Goal: Check status: Check status

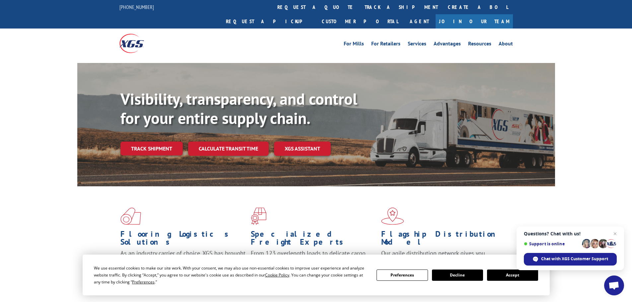
click at [360, 6] on link "track a shipment" at bounding box center [401, 7] width 83 height 14
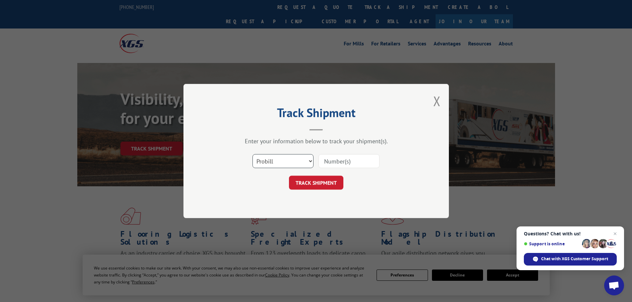
click at [273, 161] on select "Select category... Probill BOL PO" at bounding box center [283, 161] width 61 height 14
select select "po"
click at [253, 154] on select "Select category... Probill BOL PO" at bounding box center [283, 161] width 61 height 14
click at [336, 159] on input at bounding box center [349, 161] width 61 height 14
paste input "08548935"
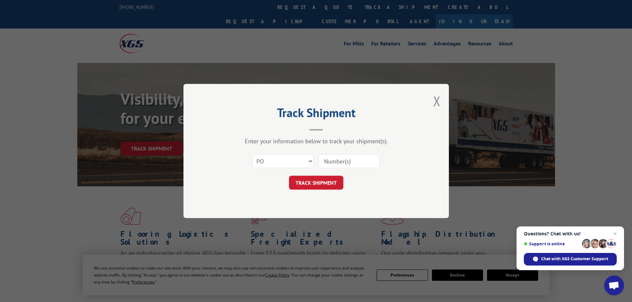
type input "08548935"
click button "TRACK SHIPMENT" at bounding box center [316, 183] width 54 height 14
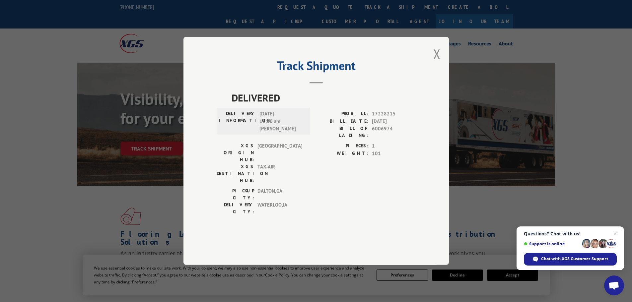
click at [446, 71] on div "Track Shipment DELIVERED DELIVERY INFORMATION: [DATE] 11:30 am [PERSON_NAME] A …" at bounding box center [317, 151] width 266 height 228
click at [444, 72] on div "Track Shipment DELIVERED DELIVERY INFORMATION: [DATE] 11:30 am [PERSON_NAME] A …" at bounding box center [317, 151] width 266 height 228
click at [442, 72] on div "Track Shipment DELIVERED DELIVERY INFORMATION: [DATE] 11:30 am [PERSON_NAME] A …" at bounding box center [317, 151] width 266 height 228
click at [431, 74] on div "Track Shipment DELIVERED DELIVERY INFORMATION: [DATE] 11:30 am [PERSON_NAME] A …" at bounding box center [317, 151] width 266 height 228
click at [435, 63] on button "Close modal" at bounding box center [437, 54] width 7 height 18
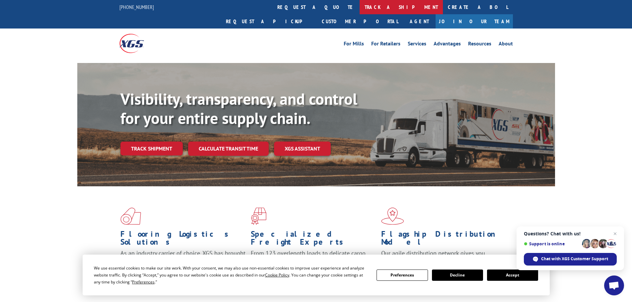
click at [360, 6] on link "track a shipment" at bounding box center [401, 7] width 83 height 14
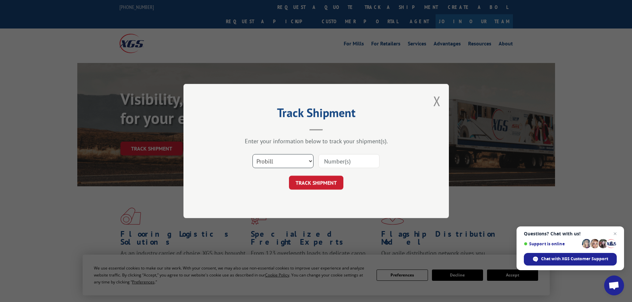
click at [269, 161] on select "Select category... Probill BOL PO" at bounding box center [283, 161] width 61 height 14
select select "po"
click at [253, 154] on select "Select category... Probill BOL PO" at bounding box center [283, 161] width 61 height 14
click at [322, 164] on input at bounding box center [349, 161] width 61 height 14
paste input "08548888"
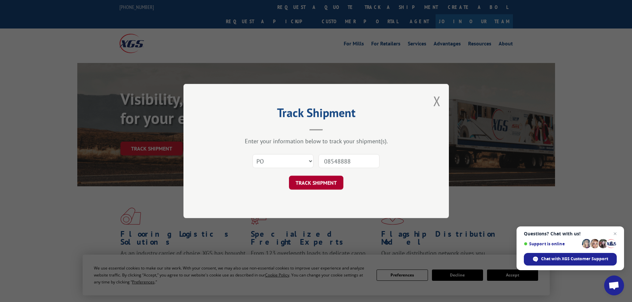
type input "08548888"
click at [319, 183] on button "TRACK SHIPMENT" at bounding box center [316, 183] width 54 height 14
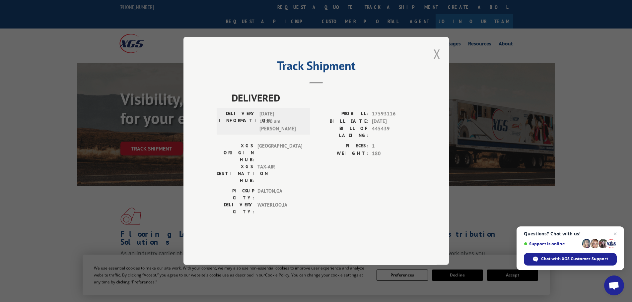
click at [438, 63] on button "Close modal" at bounding box center [437, 54] width 7 height 18
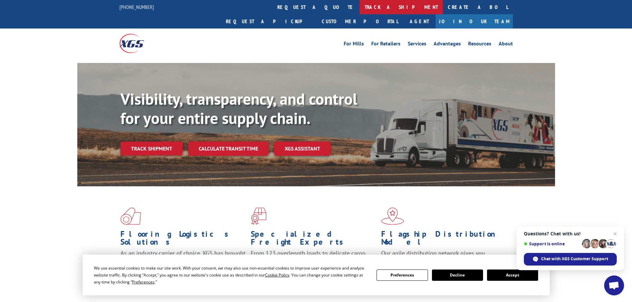
click at [360, 7] on link "track a shipment" at bounding box center [401, 7] width 83 height 14
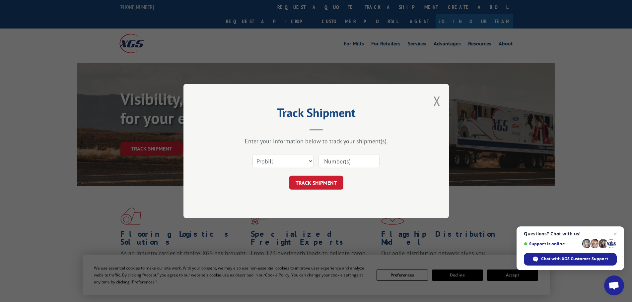
click at [268, 169] on div "Select category... Probill BOL PO" at bounding box center [283, 161] width 60 height 15
click at [271, 161] on select "Select category... Probill BOL PO" at bounding box center [283, 161] width 61 height 14
select select "po"
click at [253, 154] on select "Select category... Probill BOL PO" at bounding box center [283, 161] width 61 height 14
click at [333, 153] on div "Select category... Probill BOL PO" at bounding box center [316, 161] width 199 height 22
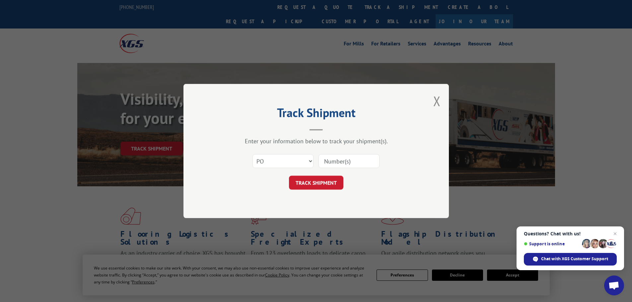
click at [332, 158] on input at bounding box center [349, 161] width 61 height 14
paste input "08549107"
type input "08549107"
click at [321, 185] on button "TRACK SHIPMENT" at bounding box center [316, 183] width 54 height 14
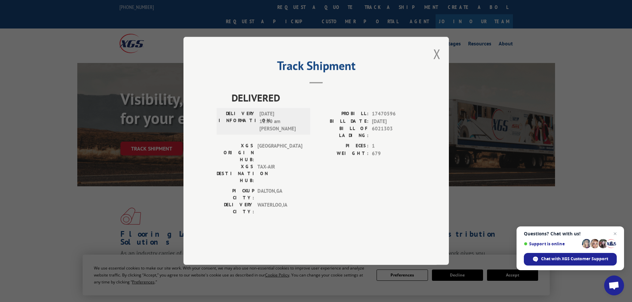
click at [441, 78] on div "Track Shipment DELIVERED DELIVERY INFORMATION: [DATE] 11:30 am [PERSON_NAME] A …" at bounding box center [317, 151] width 266 height 228
click at [436, 63] on button "Close modal" at bounding box center [437, 54] width 7 height 18
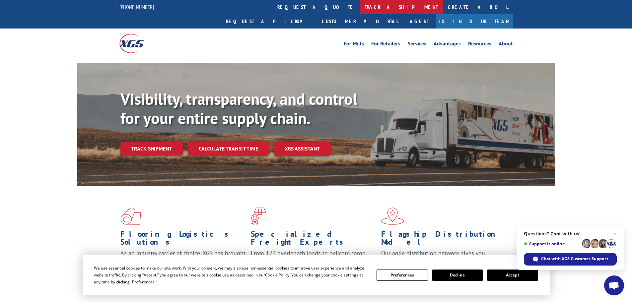
click at [360, 8] on link "track a shipment" at bounding box center [401, 7] width 83 height 14
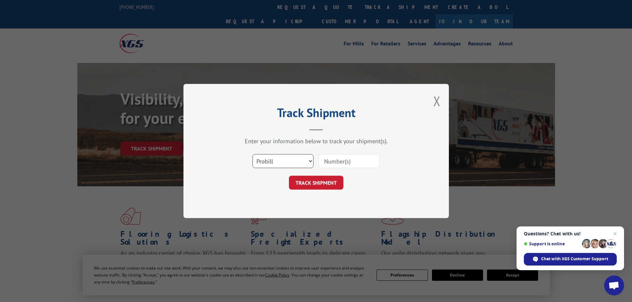
click at [274, 165] on select "Select category... Probill BOL PO" at bounding box center [283, 161] width 61 height 14
select select "po"
click at [253, 154] on select "Select category... Probill BOL PO" at bounding box center [283, 161] width 61 height 14
click at [328, 166] on input at bounding box center [349, 161] width 61 height 14
paste input "08549080"
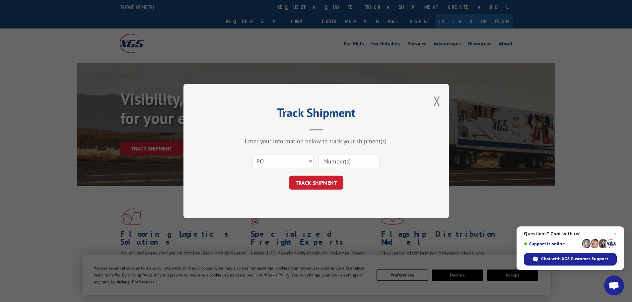
type input "08549080"
click button "TRACK SHIPMENT" at bounding box center [316, 183] width 54 height 14
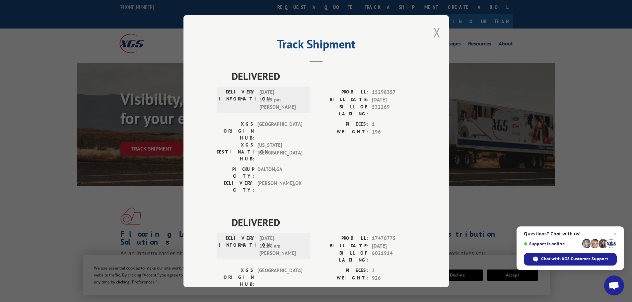
click at [436, 34] on button "Close modal" at bounding box center [437, 33] width 7 height 18
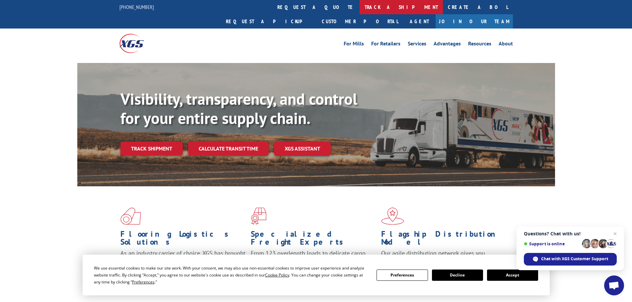
click at [360, 7] on link "track a shipment" at bounding box center [401, 7] width 83 height 14
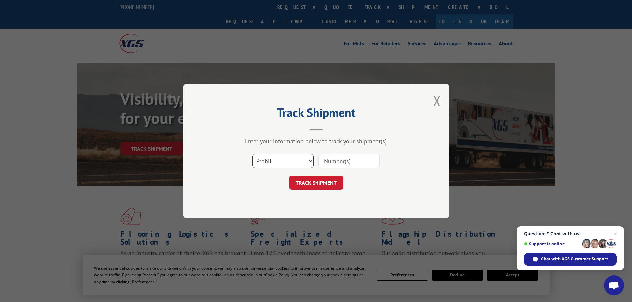
click at [275, 161] on select "Select category... Probill BOL PO" at bounding box center [283, 161] width 61 height 14
select select "po"
click at [253, 154] on select "Select category... Probill BOL PO" at bounding box center [283, 161] width 61 height 14
click at [351, 161] on input at bounding box center [349, 161] width 61 height 14
paste input "08549066"
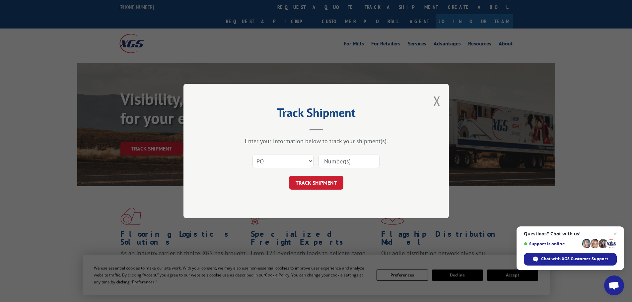
type input "08549066"
click button "TRACK SHIPMENT" at bounding box center [316, 183] width 54 height 14
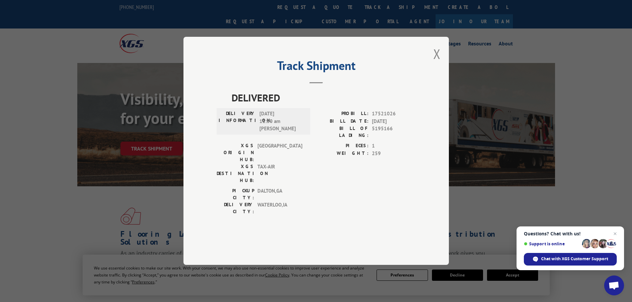
drag, startPoint x: 436, startPoint y: 74, endPoint x: 403, endPoint y: 69, distance: 32.9
click at [436, 63] on button "Close modal" at bounding box center [437, 54] width 7 height 18
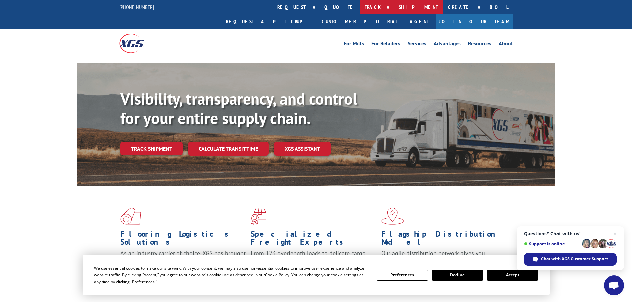
click at [360, 9] on link "track a shipment" at bounding box center [401, 7] width 83 height 14
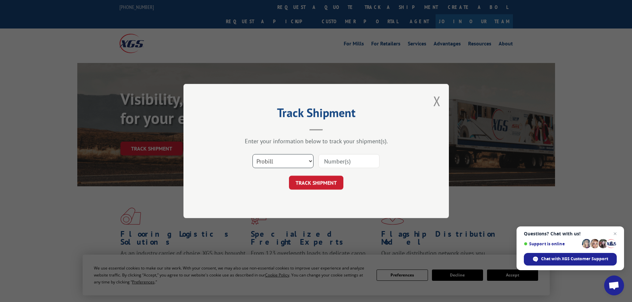
drag, startPoint x: 281, startPoint y: 159, endPoint x: 280, endPoint y: 168, distance: 9.0
click at [281, 159] on select "Select category... Probill BOL PO" at bounding box center [283, 161] width 61 height 14
select select "po"
click at [253, 154] on select "Select category... Probill BOL PO" at bounding box center [283, 161] width 61 height 14
click at [330, 162] on input at bounding box center [349, 161] width 61 height 14
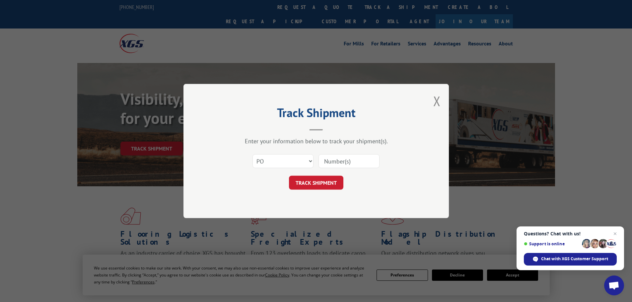
paste input "08549144"
type input "08549144"
click at [314, 188] on button "TRACK SHIPMENT" at bounding box center [316, 183] width 54 height 14
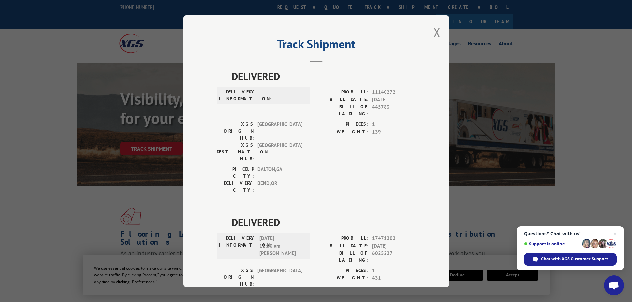
click at [440, 29] on div "Track Shipment DELIVERED DELIVERY INFORMATION: PROBILL: 11140272 BILL DATE: [DA…" at bounding box center [317, 151] width 266 height 272
click at [434, 33] on button "Close modal" at bounding box center [437, 33] width 7 height 18
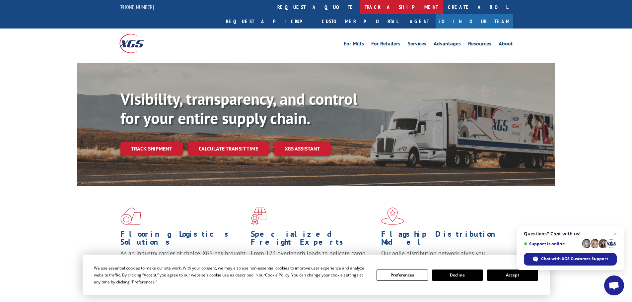
click at [360, 12] on link "track a shipment" at bounding box center [401, 7] width 83 height 14
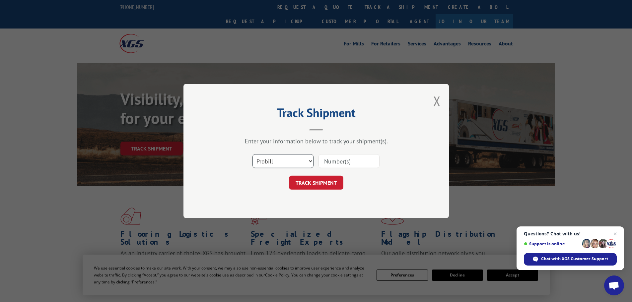
click at [272, 159] on select "Select category... Probill BOL PO" at bounding box center [283, 161] width 61 height 14
select select "po"
click at [253, 154] on select "Select category... Probill BOL PO" at bounding box center [283, 161] width 61 height 14
click at [326, 163] on input at bounding box center [349, 161] width 61 height 14
paste input "08549165"
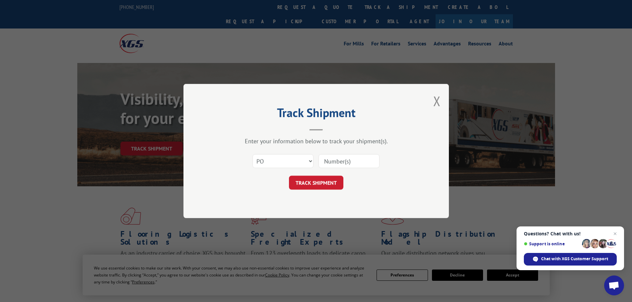
type input "08549165"
click button "TRACK SHIPMENT" at bounding box center [316, 183] width 54 height 14
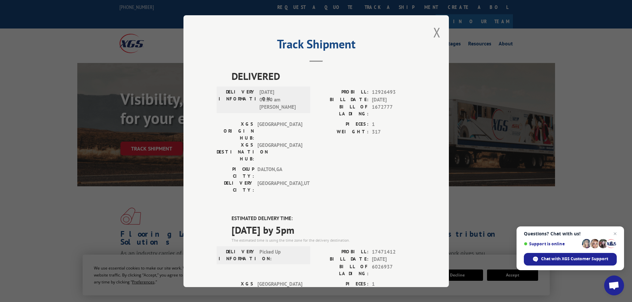
click at [443, 29] on div "Track Shipment DELIVERED DELIVERY INFORMATION: [DATE] 06:30 am MARK T PROBILL: …" at bounding box center [317, 151] width 266 height 272
click at [435, 31] on button "Close modal" at bounding box center [437, 33] width 7 height 18
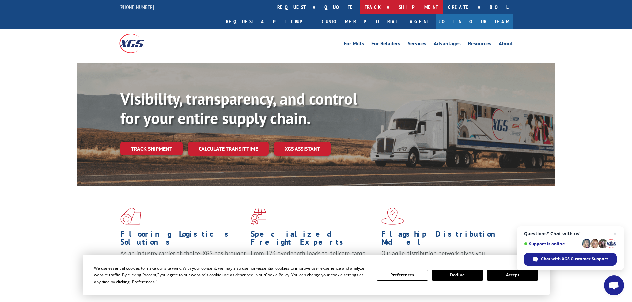
click at [360, 8] on link "track a shipment" at bounding box center [401, 7] width 83 height 14
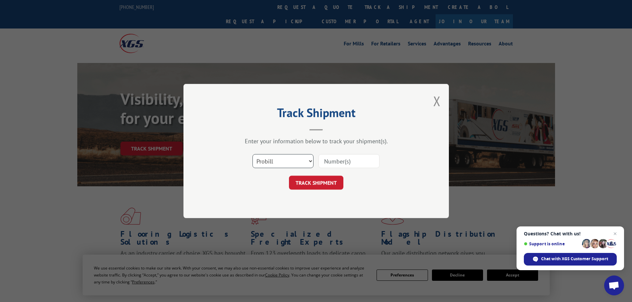
click at [272, 162] on select "Select category... Probill BOL PO" at bounding box center [283, 161] width 61 height 14
select select "po"
click at [253, 154] on select "Select category... Probill BOL PO" at bounding box center [283, 161] width 61 height 14
click at [323, 166] on input at bounding box center [349, 161] width 61 height 14
paste input "08549161"
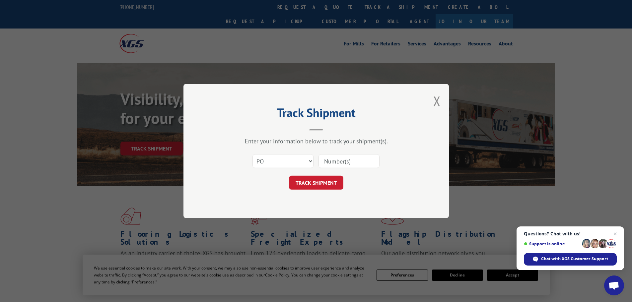
type input "08549161"
click button "TRACK SHIPMENT" at bounding box center [316, 183] width 54 height 14
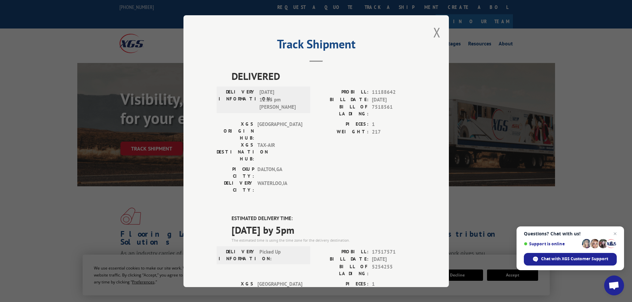
click at [440, 30] on div "Track Shipment DELIVERED DELIVERY INFORMATION: [DATE] 12:15 pm [PERSON_NAME]: 1…" at bounding box center [317, 151] width 266 height 272
click at [437, 31] on button "Close modal" at bounding box center [437, 33] width 7 height 18
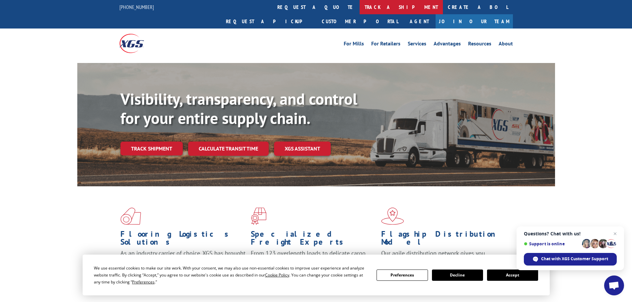
click at [360, 9] on link "track a shipment" at bounding box center [401, 7] width 83 height 14
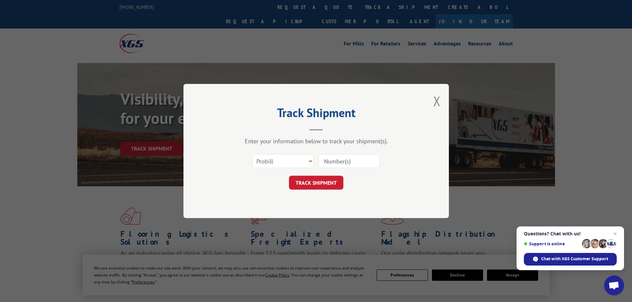
drag, startPoint x: 266, startPoint y: 172, endPoint x: 269, endPoint y: 158, distance: 13.9
click at [266, 172] on div "Select category... Probill BOL PO" at bounding box center [316, 161] width 199 height 22
click at [269, 158] on select "Select category... Probill BOL PO" at bounding box center [283, 161] width 61 height 14
select select "po"
click at [253, 154] on select "Select category... Probill BOL PO" at bounding box center [283, 161] width 61 height 14
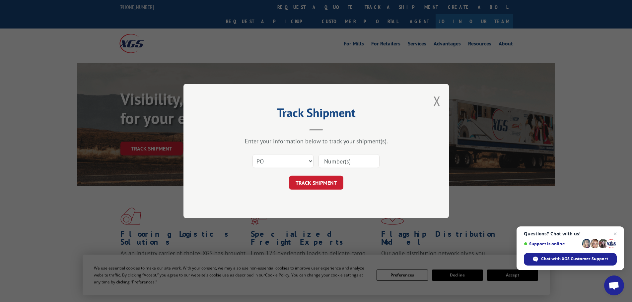
click at [334, 162] on input at bounding box center [349, 161] width 61 height 14
paste input "08549222"
type input "08549222"
click at [316, 184] on button "TRACK SHIPMENT" at bounding box center [316, 183] width 54 height 14
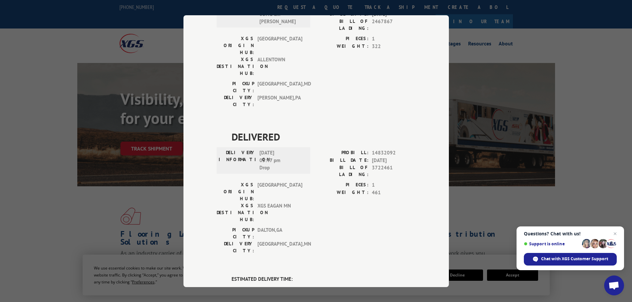
scroll to position [232, 0]
